Goal: Task Accomplishment & Management: Manage account settings

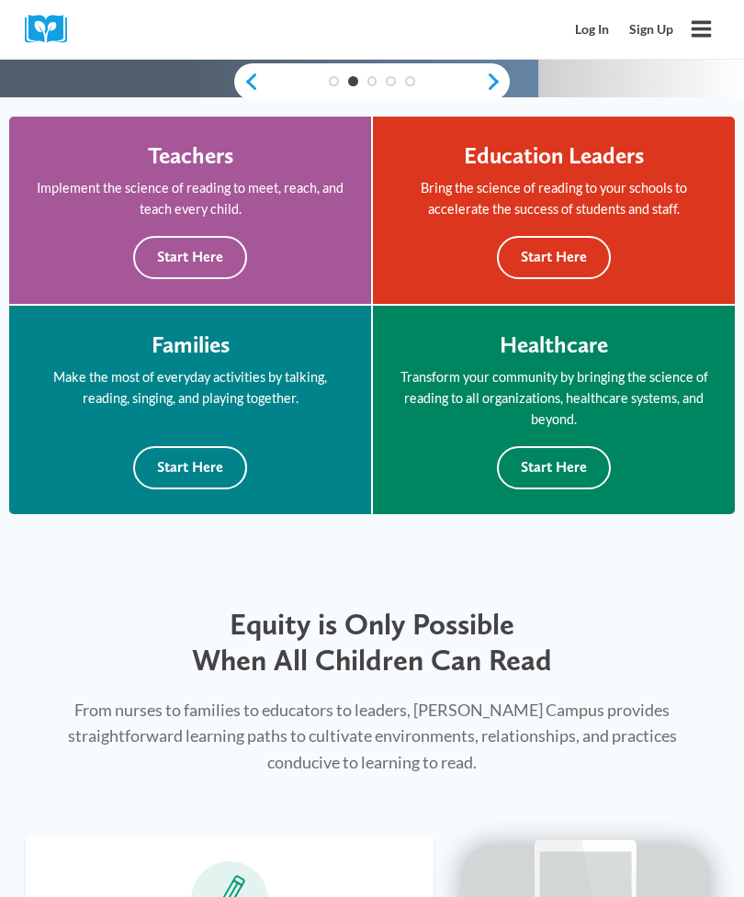
scroll to position [587, 0]
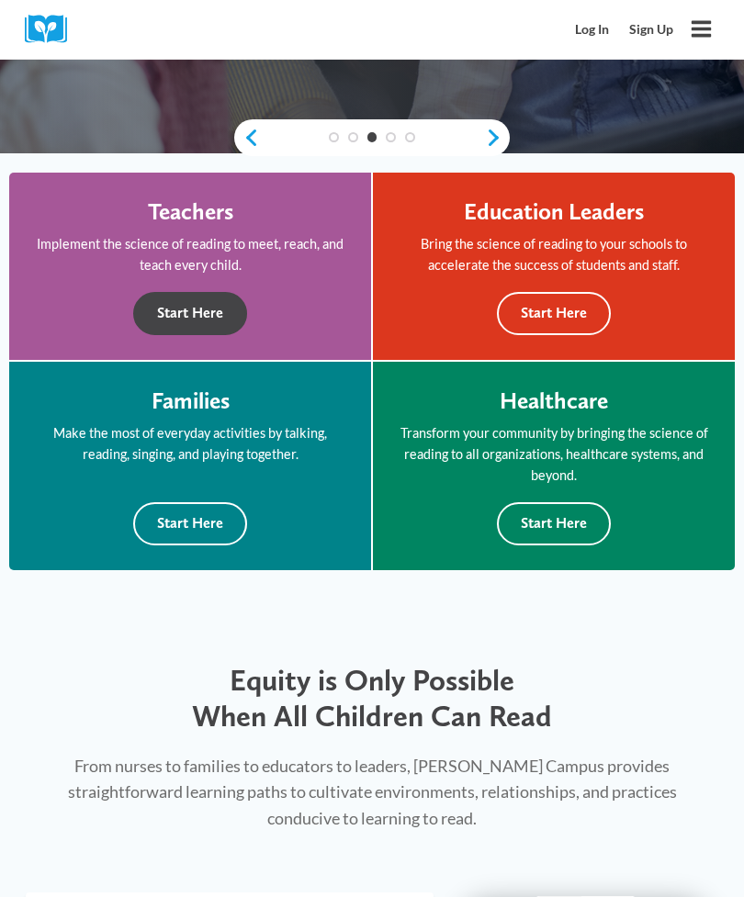
click at [187, 298] on button "Start Here" at bounding box center [190, 313] width 114 height 43
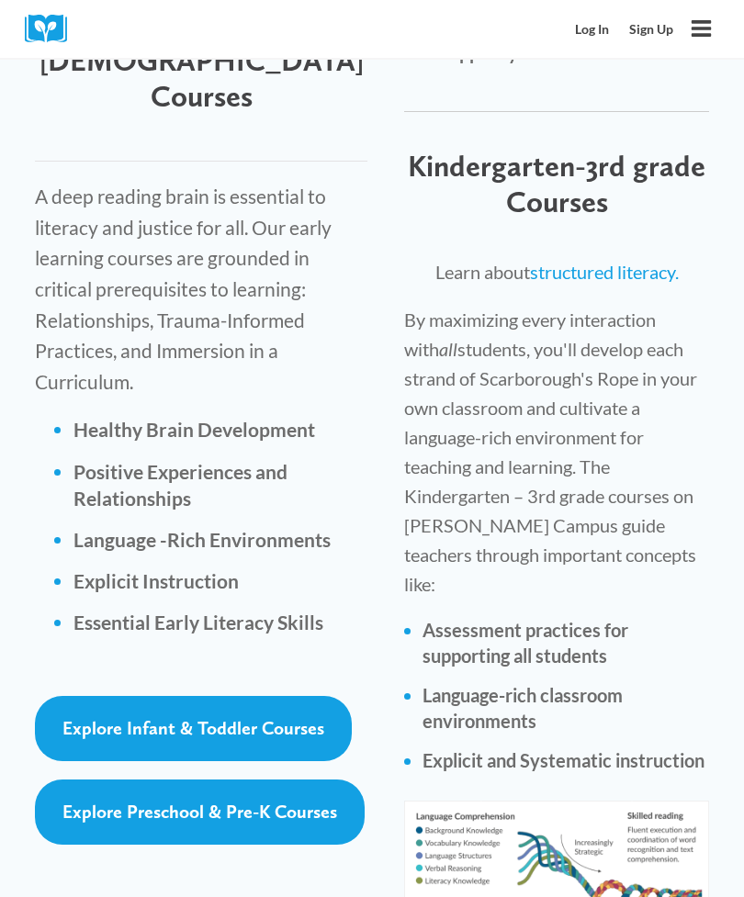
scroll to position [3128, 0]
click at [322, 801] on span "Explore Preschool & Pre-K Courses" at bounding box center [199, 812] width 275 height 22
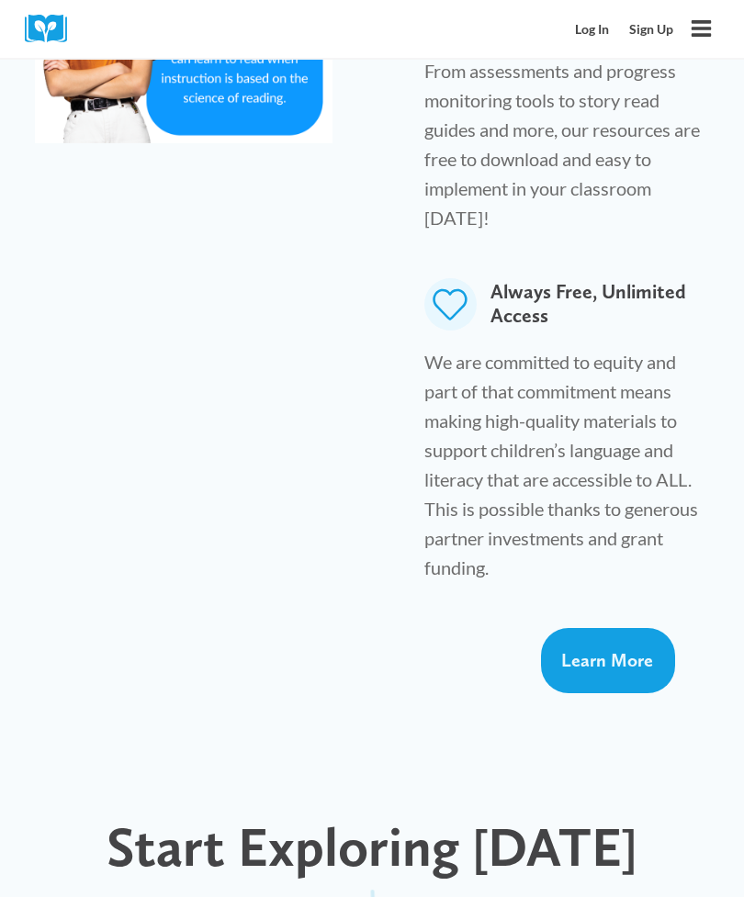
scroll to position [1461, 0]
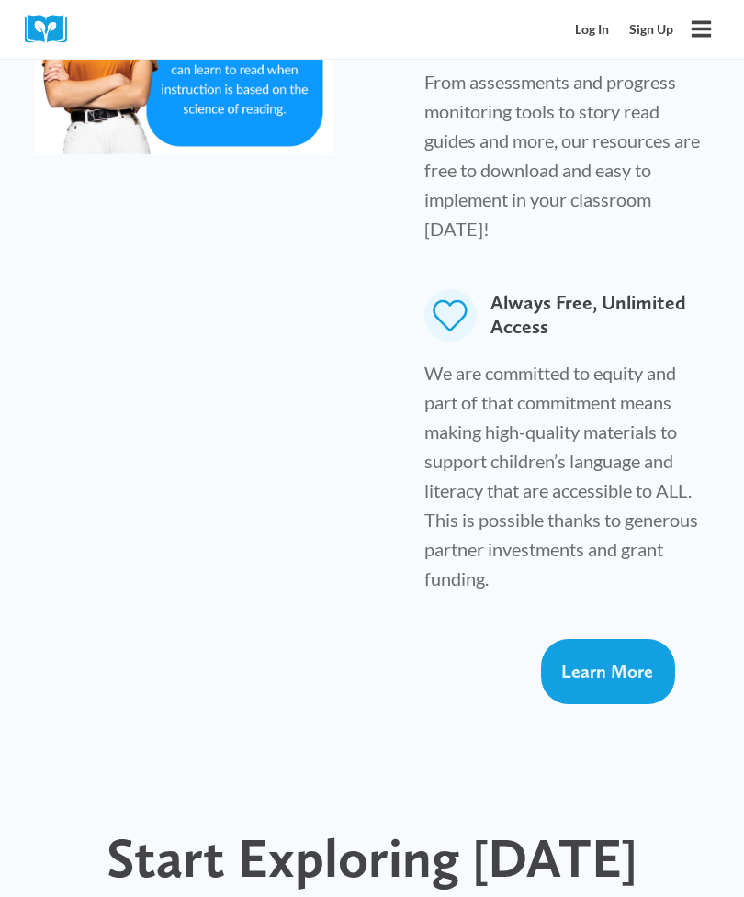
click at [605, 23] on link "Log In" at bounding box center [593, 30] width 54 height 34
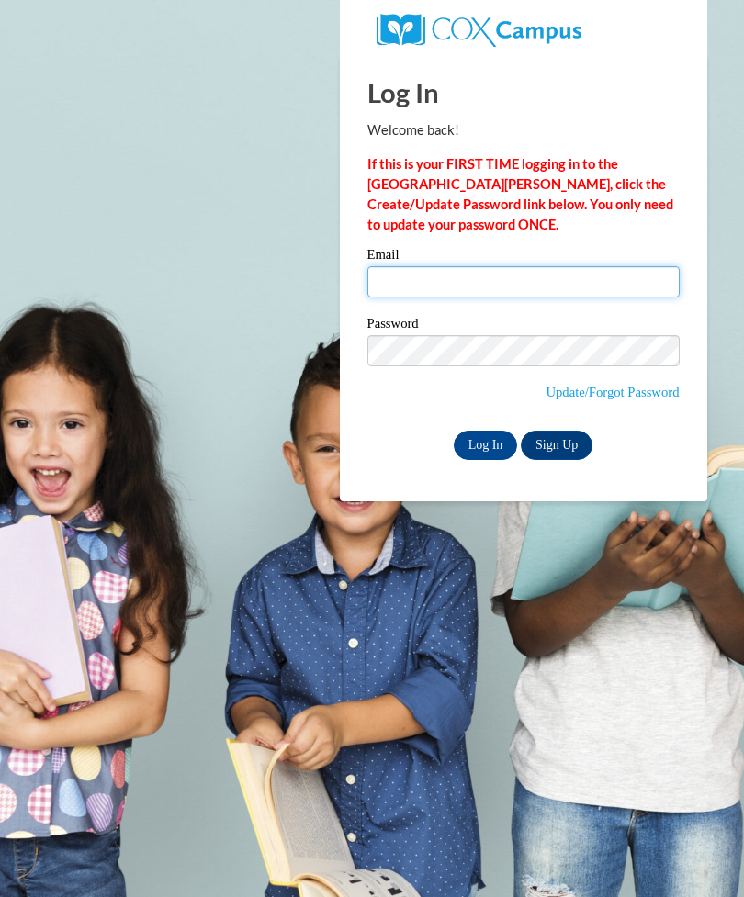
click at [644, 273] on input "Email" at bounding box center [523, 281] width 312 height 31
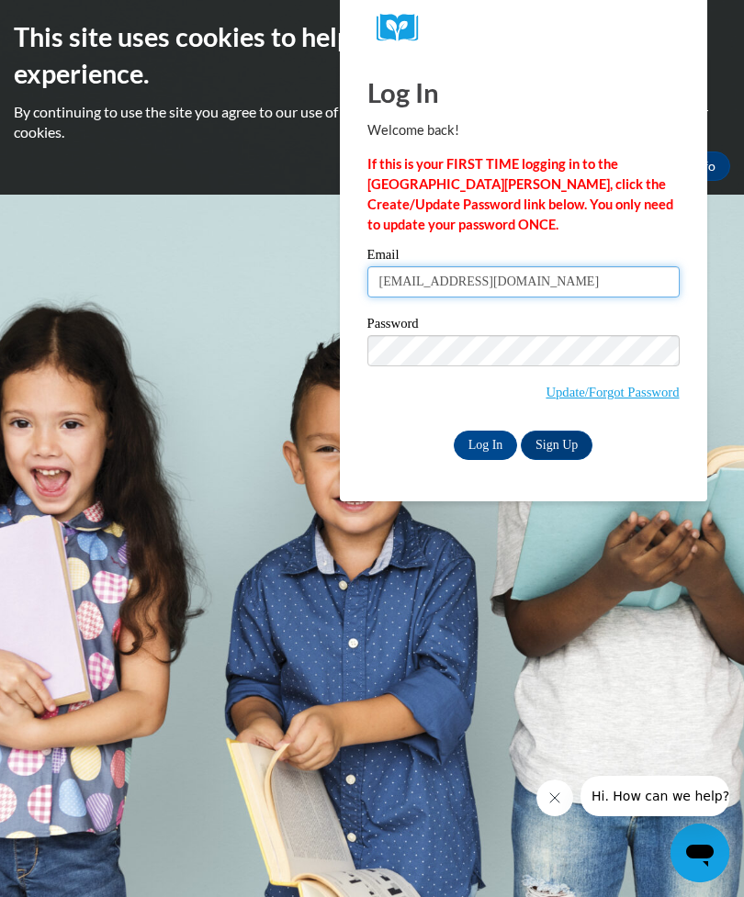
type input "indira.masam@gmail.com"
click at [559, 445] on link "Sign Up" at bounding box center [557, 445] width 72 height 29
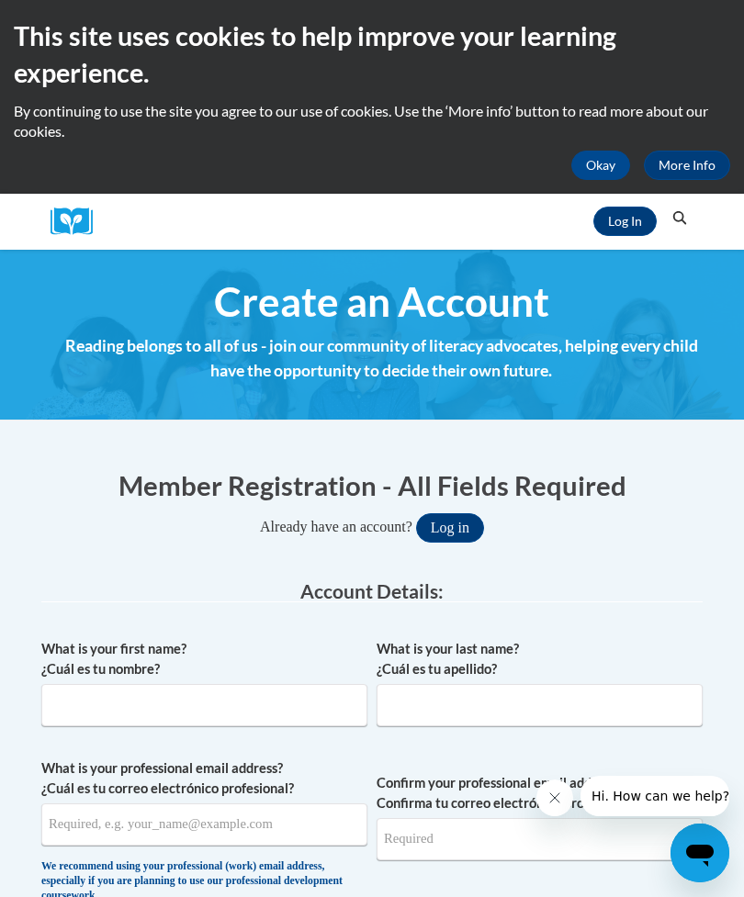
scroll to position [26, 0]
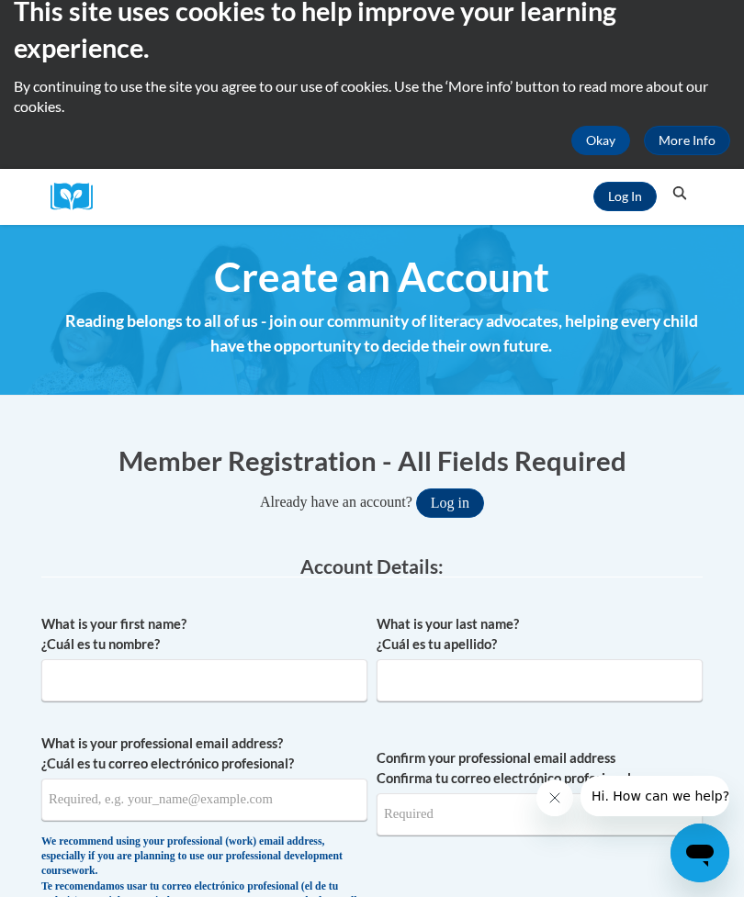
click at [623, 194] on link "Log In" at bounding box center [624, 196] width 63 height 29
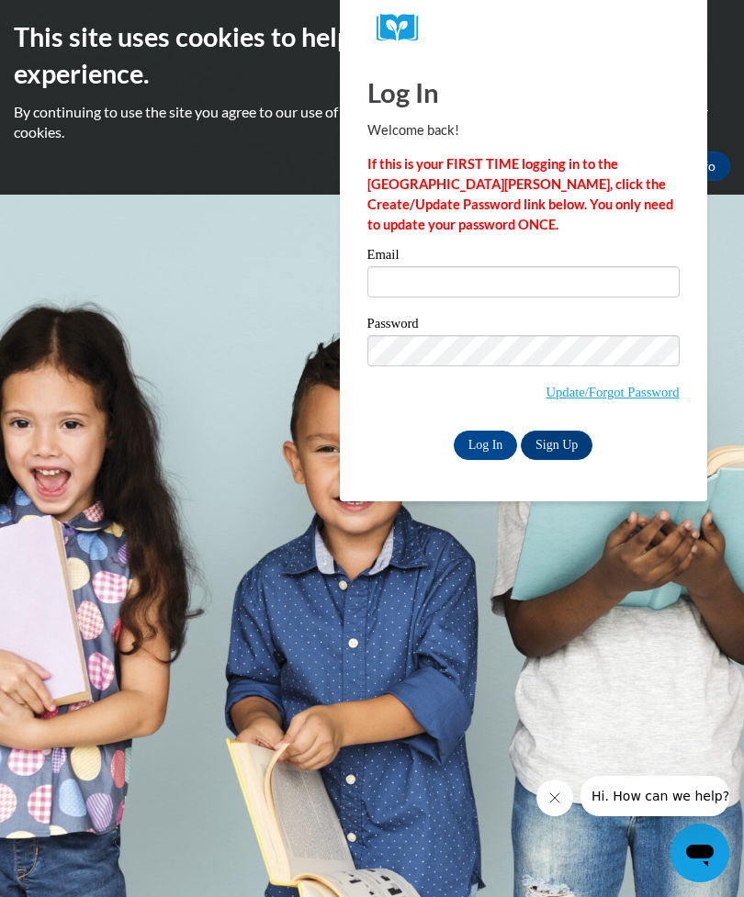
click at [483, 437] on input "Log In" at bounding box center [486, 445] width 64 height 29
click at [607, 285] on input "Email" at bounding box center [523, 281] width 312 height 31
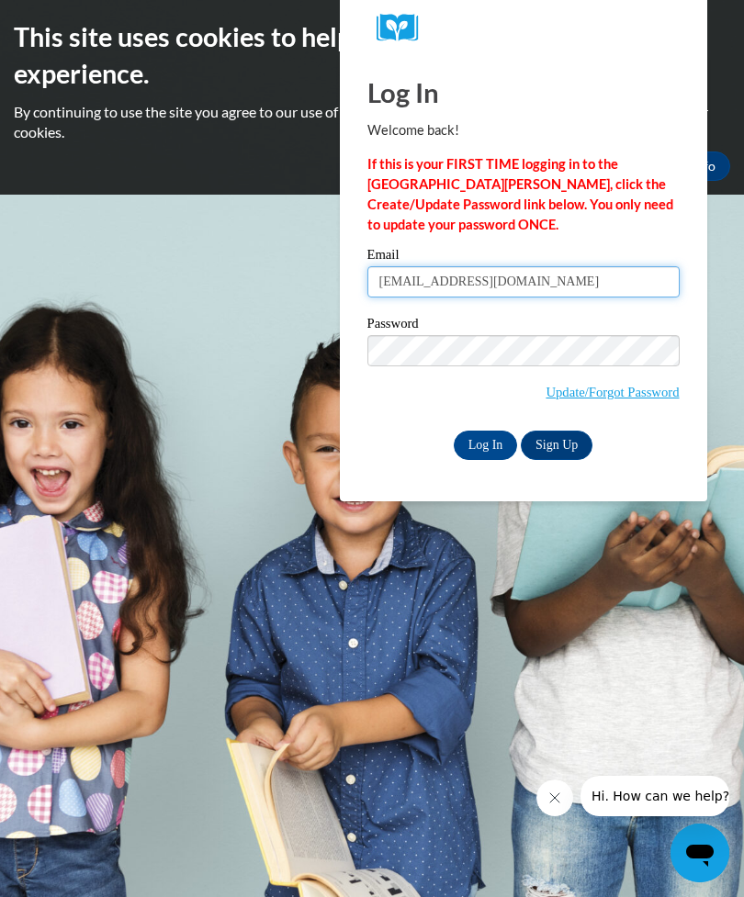
type input "indira.masam@gmail.com"
click at [472, 431] on input "Log In" at bounding box center [486, 445] width 64 height 29
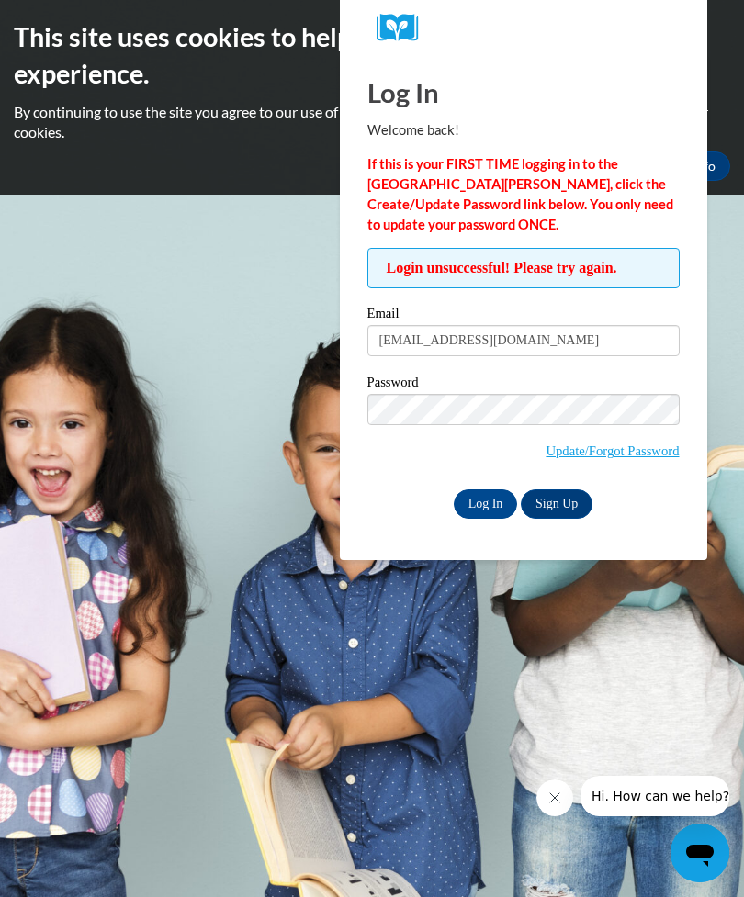
click at [652, 457] on link "Update/Forgot Password" at bounding box center [612, 451] width 133 height 15
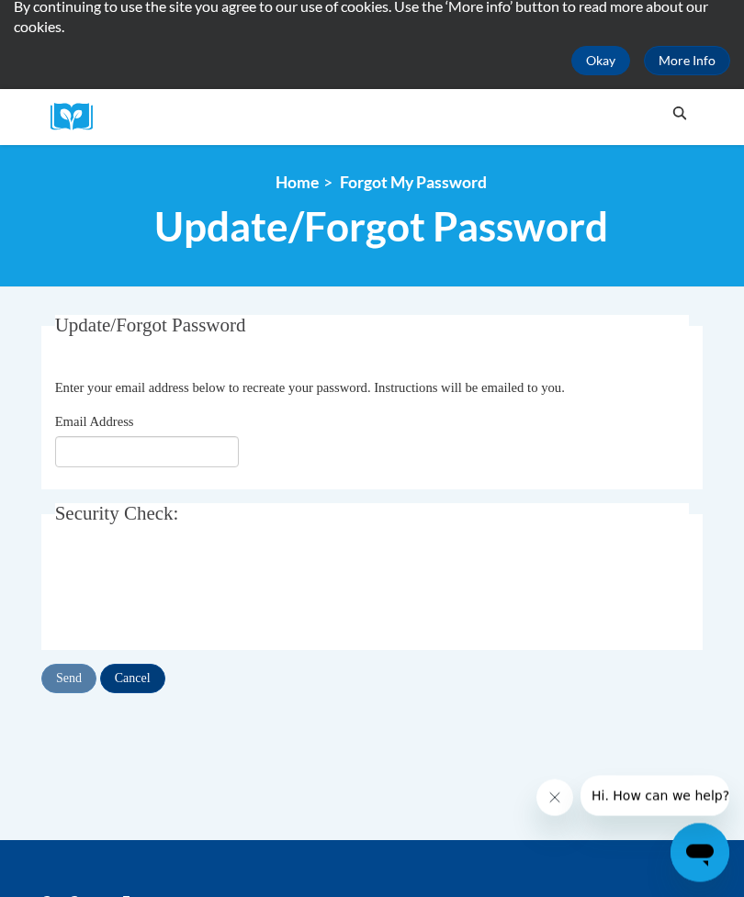
scroll to position [106, 0]
click at [175, 449] on input "Email Address" at bounding box center [147, 451] width 184 height 31
type input "[EMAIL_ADDRESS][DOMAIN_NAME]"
click at [70, 681] on input "Send" at bounding box center [68, 678] width 55 height 29
